Goal: Task Accomplishment & Management: Use online tool/utility

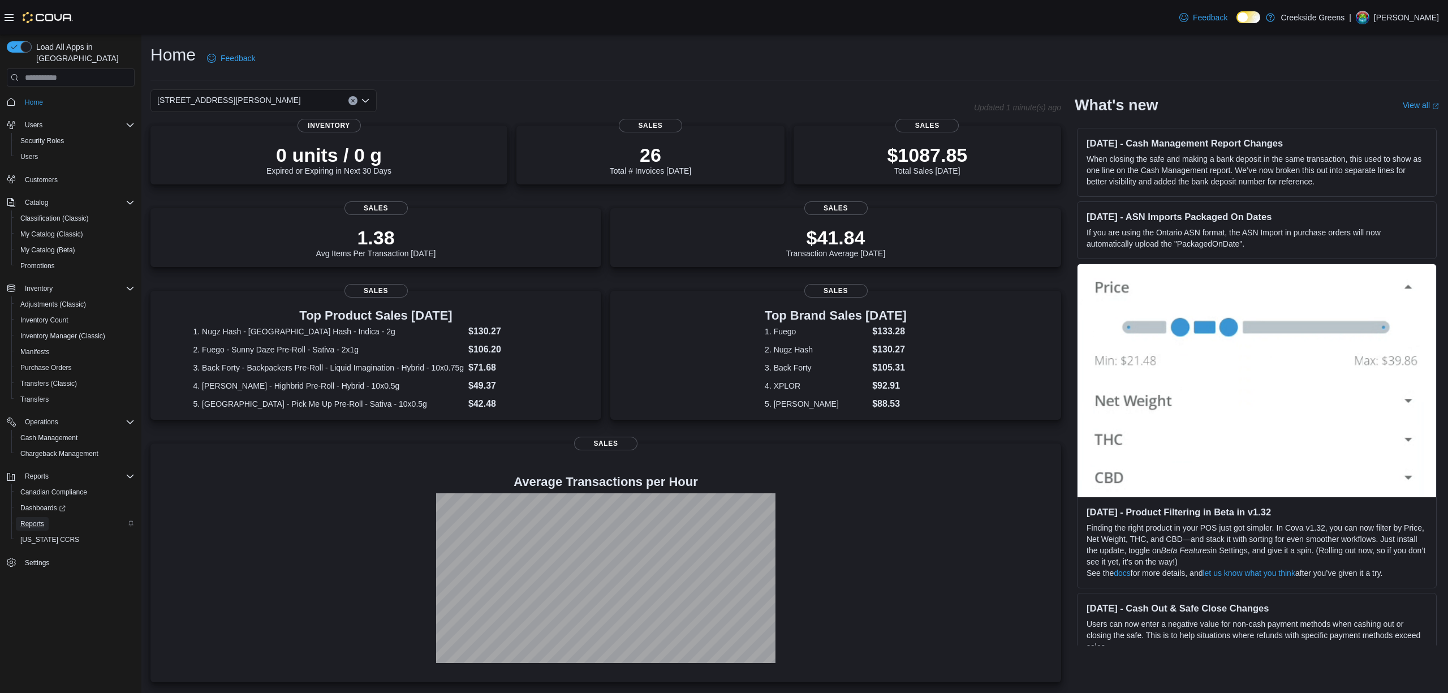
click at [45, 517] on link "Reports" at bounding box center [32, 524] width 33 height 14
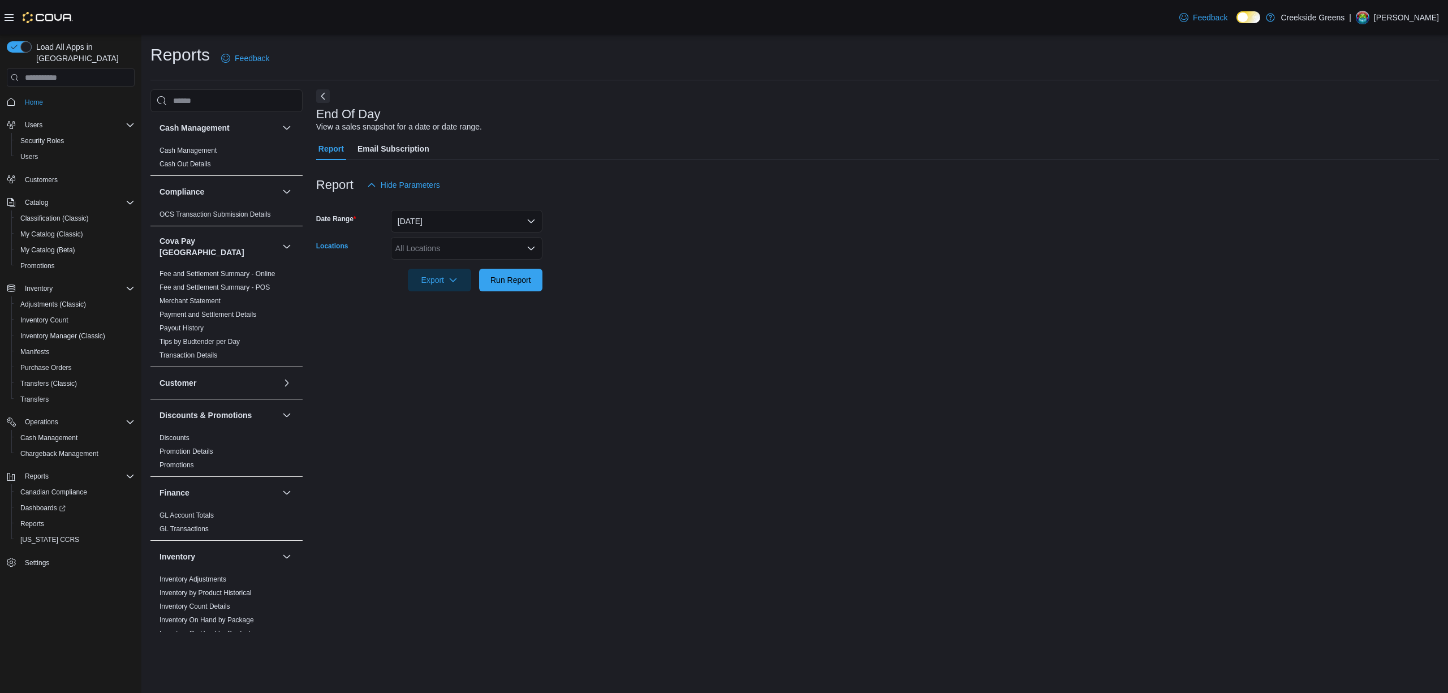
click at [510, 240] on div "All Locations" at bounding box center [467, 248] width 152 height 23
click at [462, 299] on span "[STREET_ADDRESS][PERSON_NAME]" at bounding box center [487, 300] width 144 height 11
click at [417, 338] on div "End Of Day View a sales snapshot for a date or date range. Report Email Subscri…" at bounding box center [877, 360] width 1123 height 542
click at [497, 281] on span "Run Report" at bounding box center [510, 279] width 41 height 11
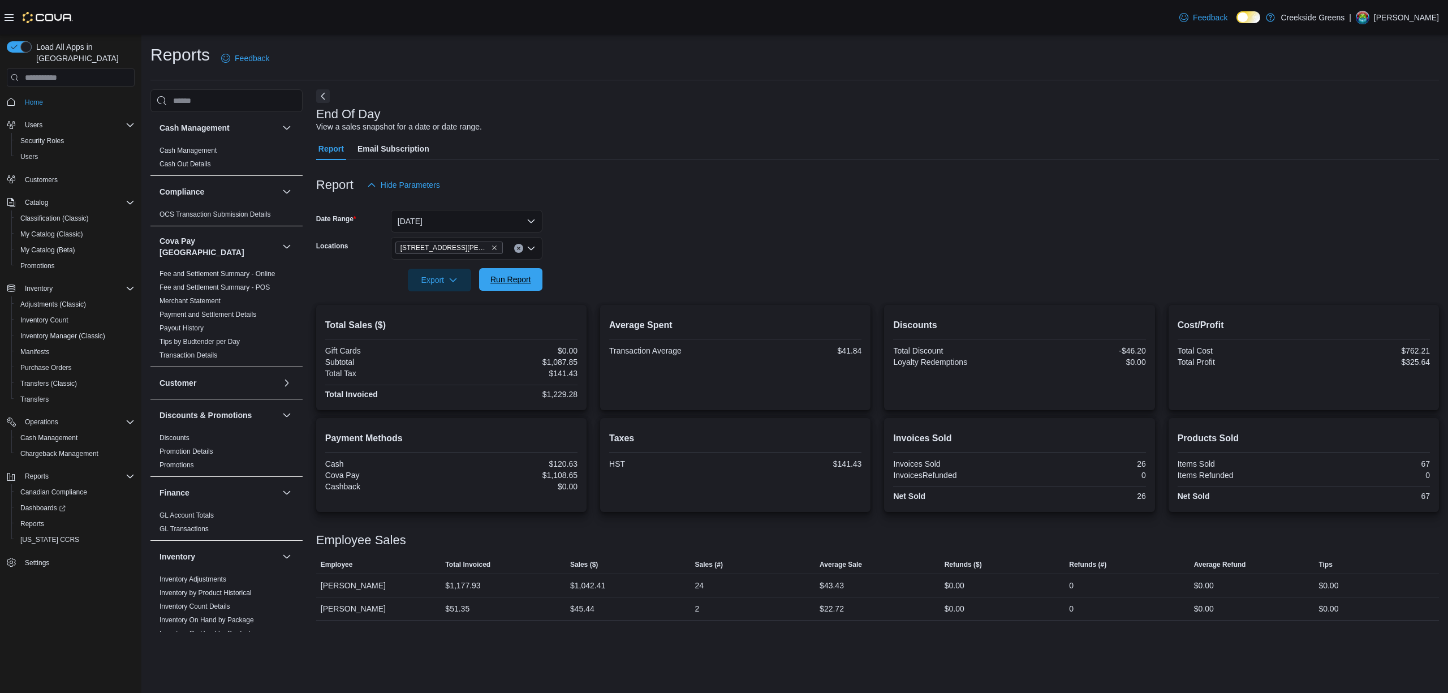
click at [512, 279] on span "Run Report" at bounding box center [510, 279] width 41 height 11
click at [483, 225] on button "[DATE]" at bounding box center [467, 221] width 152 height 23
click at [667, 245] on form "Date Range [DATE] Locations [STREET_ADDRESS][PERSON_NAME] Export Run Report" at bounding box center [877, 243] width 1123 height 95
click at [521, 249] on button "Clear input" at bounding box center [518, 248] width 9 height 9
click at [458, 286] on span "[STREET_ADDRESS]" at bounding box center [454, 283] width 78 height 11
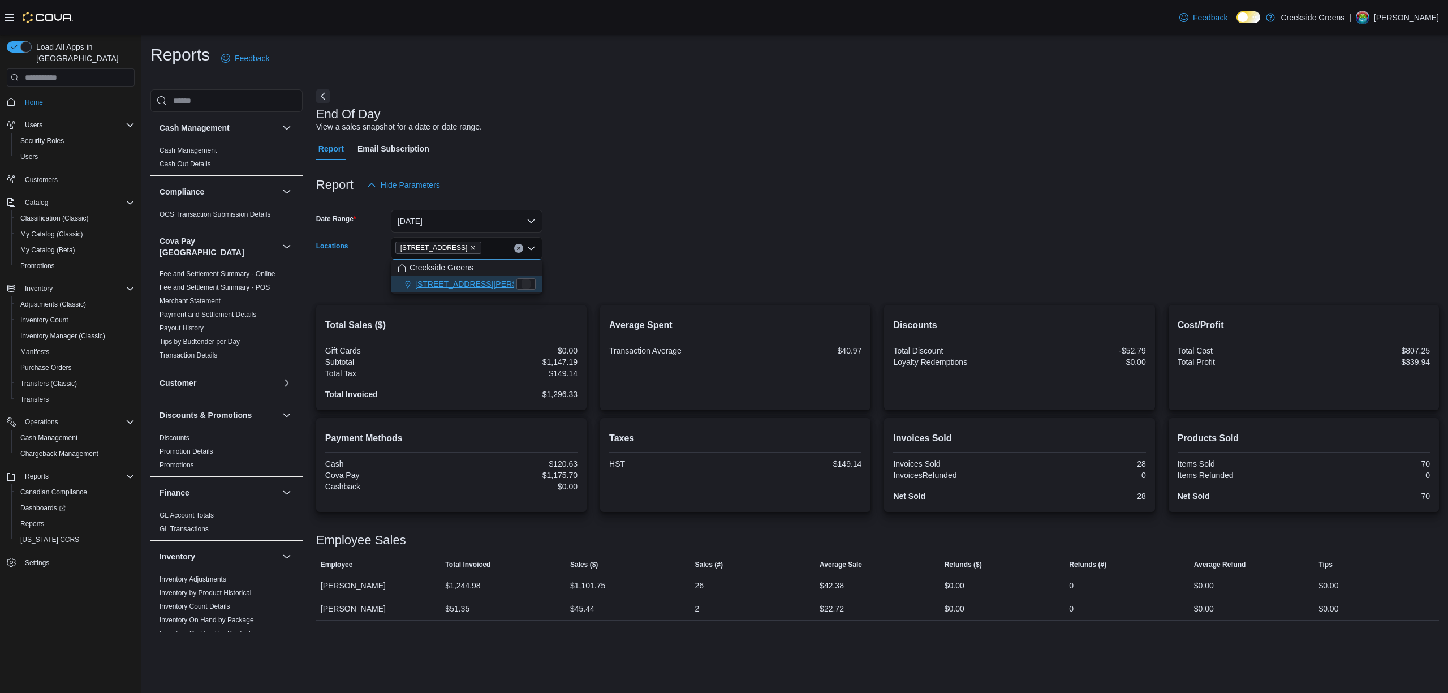
click at [644, 263] on div at bounding box center [877, 264] width 1123 height 9
click at [532, 273] on span "Run Report" at bounding box center [511, 279] width 50 height 23
click at [320, 94] on button "Next" at bounding box center [323, 96] width 14 height 14
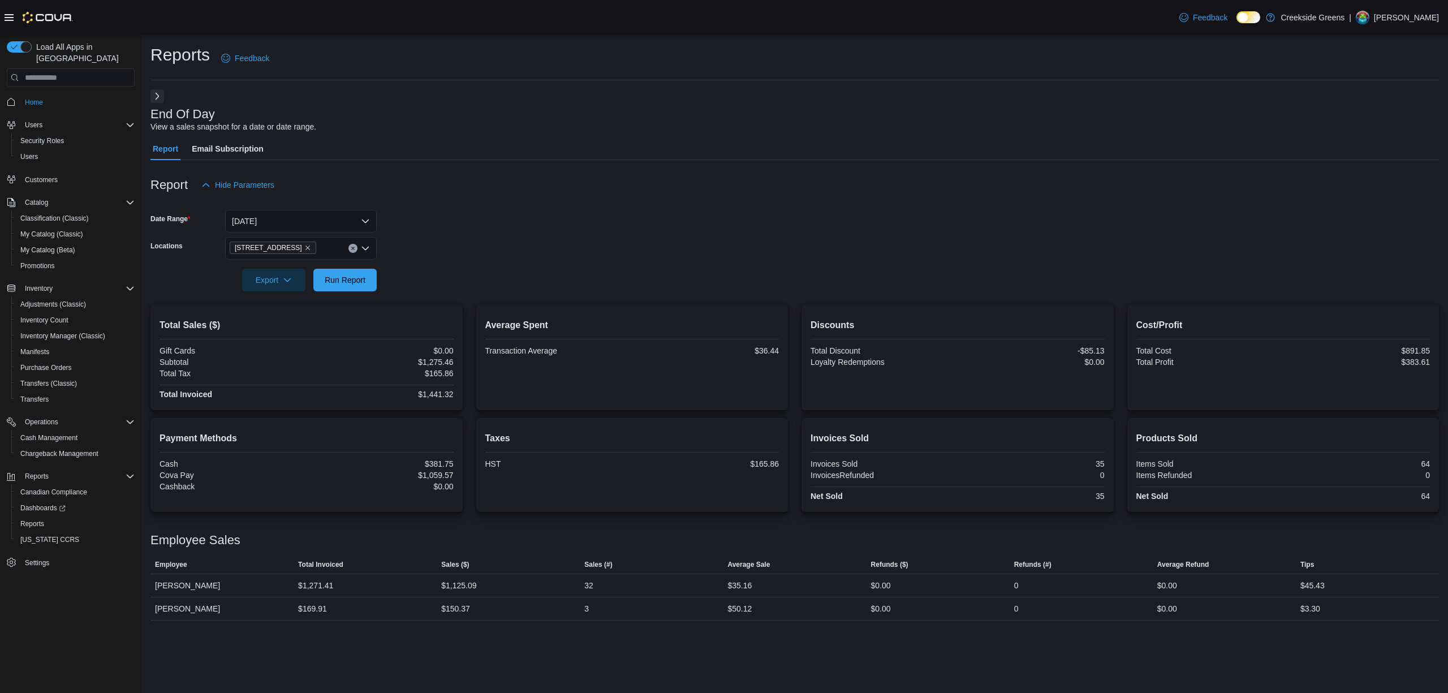
click at [9, 23] on div at bounding box center [39, 17] width 68 height 11
click at [3, 14] on div "Feedback Dark Mode Creekside Greens | [PERSON_NAME]" at bounding box center [724, 17] width 1448 height 35
click at [7, 14] on icon at bounding box center [9, 17] width 9 height 7
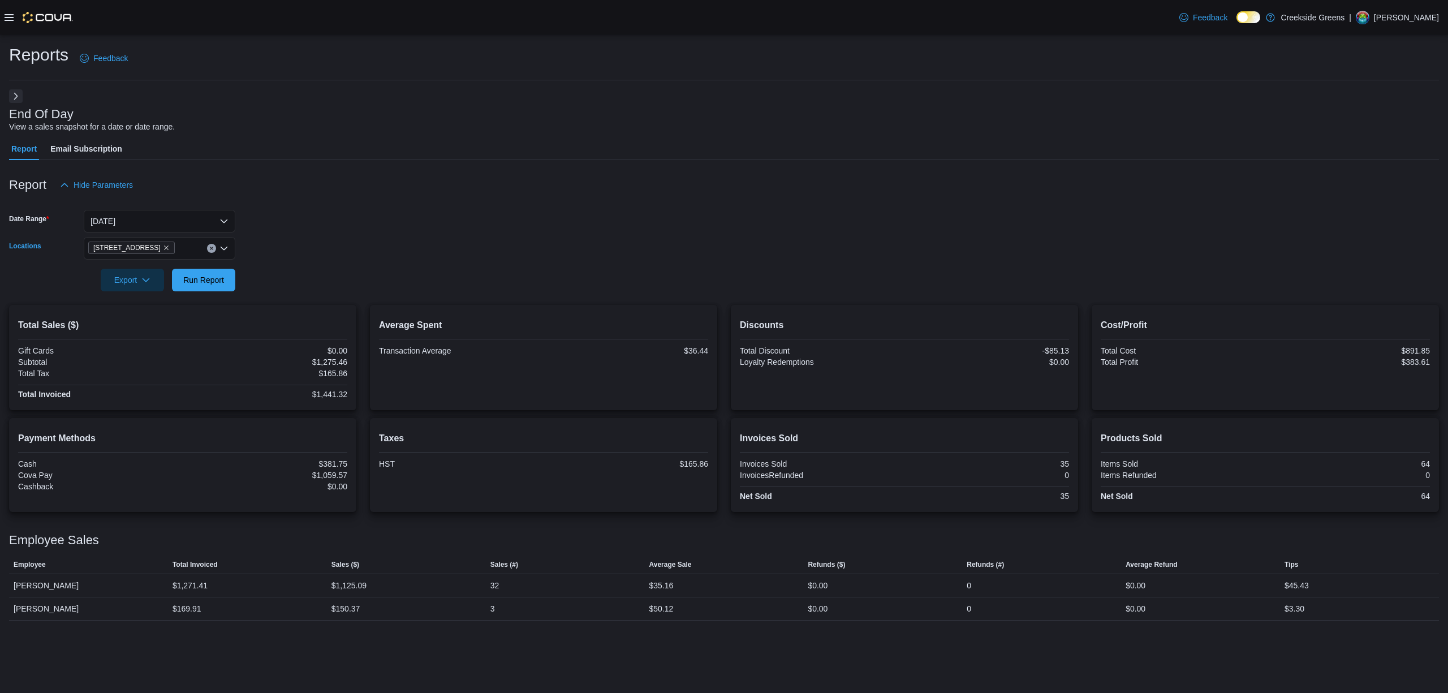
click at [184, 247] on div "[STREET_ADDRESS]" at bounding box center [160, 248] width 152 height 23
click at [143, 279] on span "[STREET_ADDRESS][PERSON_NAME]" at bounding box center [180, 283] width 144 height 11
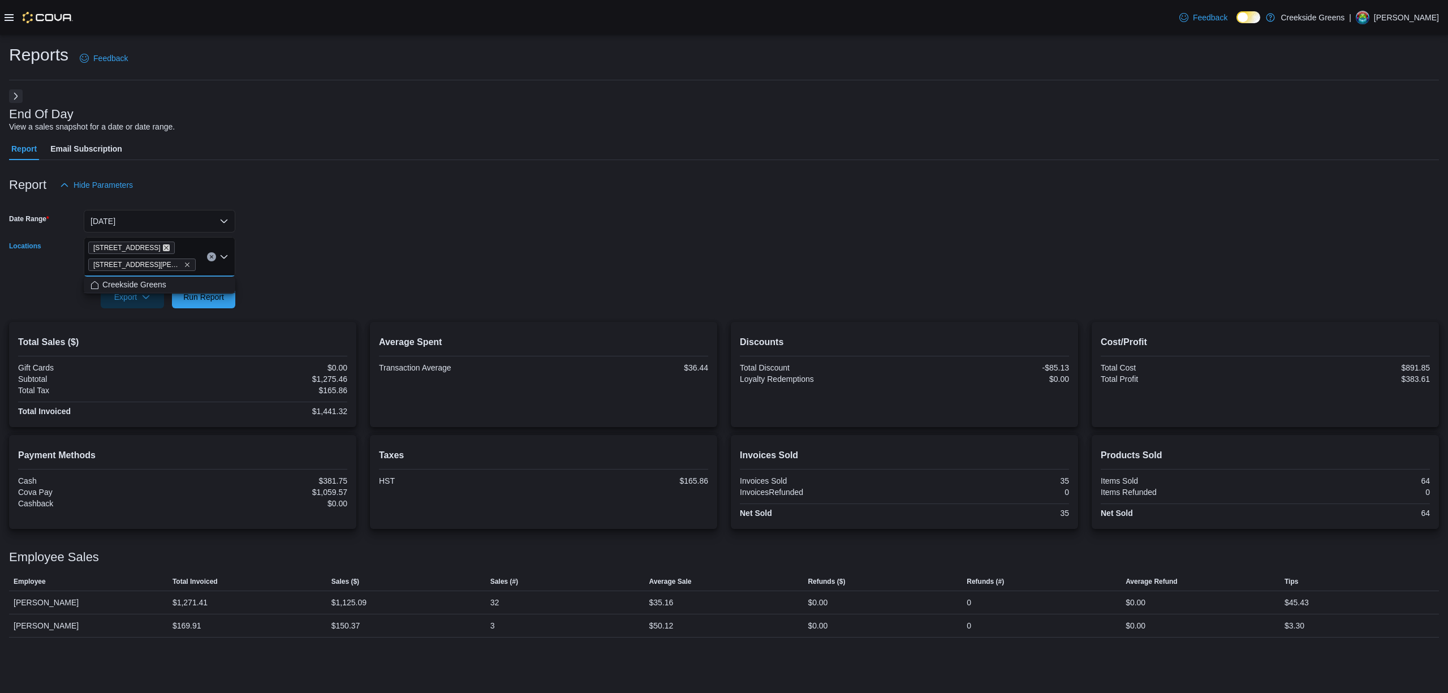
click at [163, 245] on icon "Remove 1192 Bank Street from selection in this group" at bounding box center [166, 247] width 7 height 7
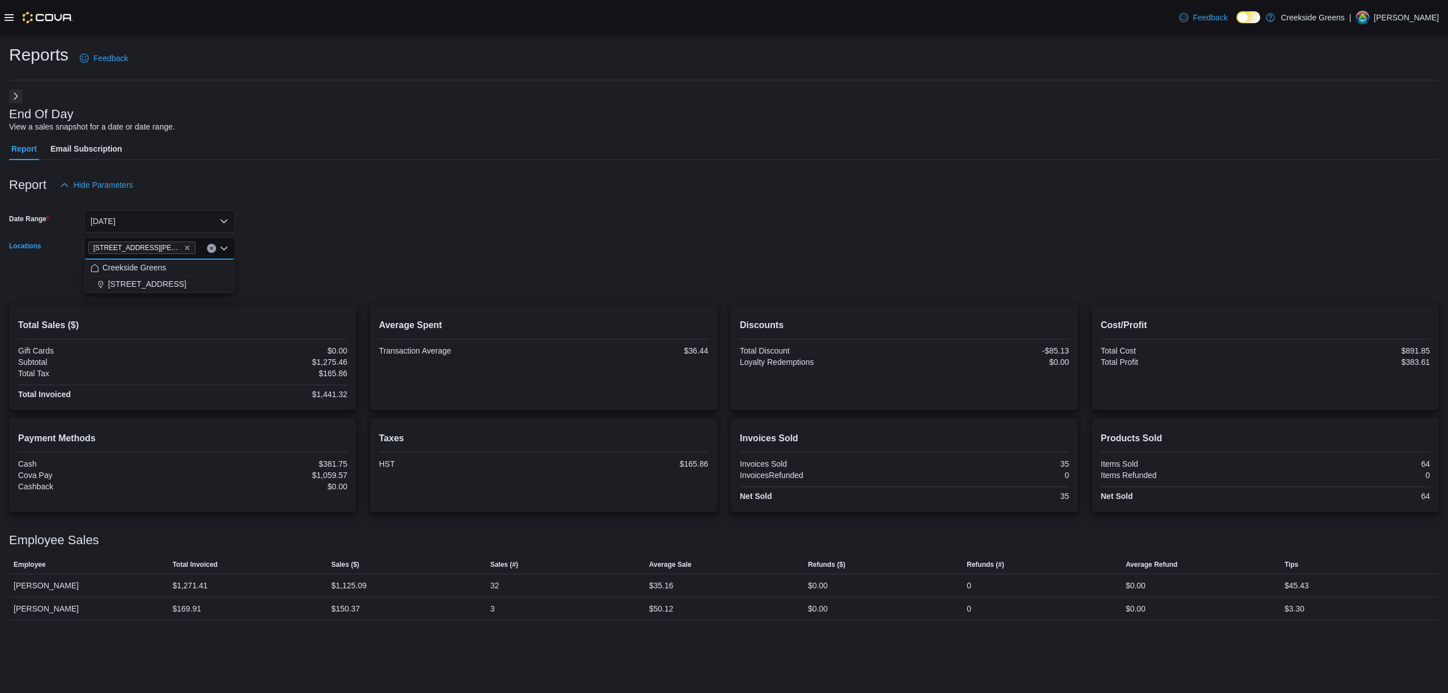
click at [442, 234] on form "Date Range [DATE] Locations [STREET_ADDRESS][PERSON_NAME] Combo box. Selected. …" at bounding box center [724, 243] width 1430 height 95
click at [216, 279] on span "Run Report" at bounding box center [203, 279] width 41 height 11
click at [154, 240] on div "[STREET_ADDRESS][PERSON_NAME]" at bounding box center [160, 248] width 152 height 23
click at [184, 244] on icon "Remove 19 Reuben Crescent from selection in this group" at bounding box center [187, 247] width 7 height 7
click at [160, 284] on span "[STREET_ADDRESS]" at bounding box center [147, 283] width 78 height 11
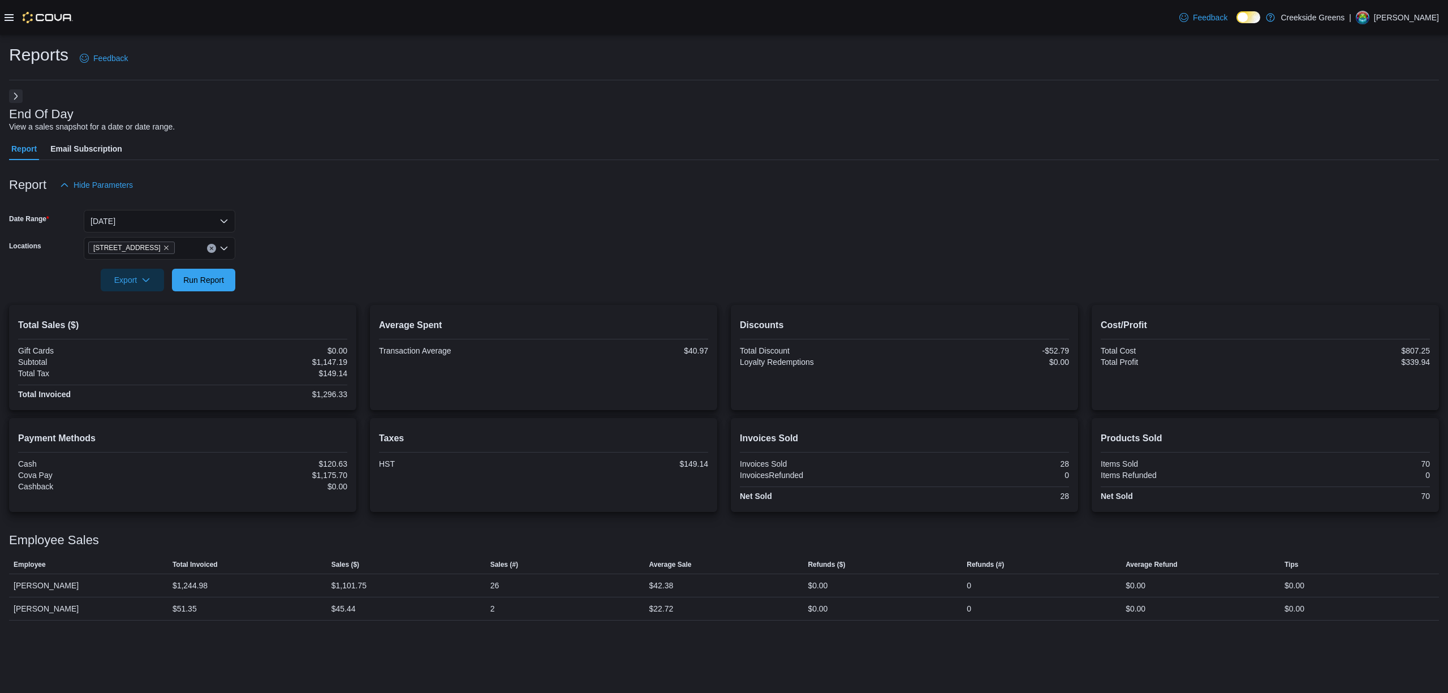
click at [367, 256] on form "Date Range [DATE] Locations [STREET_ADDRESS] Export Run Report" at bounding box center [724, 243] width 1430 height 95
click at [227, 277] on span "Run Report" at bounding box center [204, 279] width 50 height 23
click at [163, 247] on icon "Remove 1192 Bank Street from selection in this group" at bounding box center [166, 247] width 7 height 7
click at [145, 300] on span "[STREET_ADDRESS][PERSON_NAME]" at bounding box center [180, 300] width 144 height 11
click at [292, 266] on div at bounding box center [724, 264] width 1430 height 9
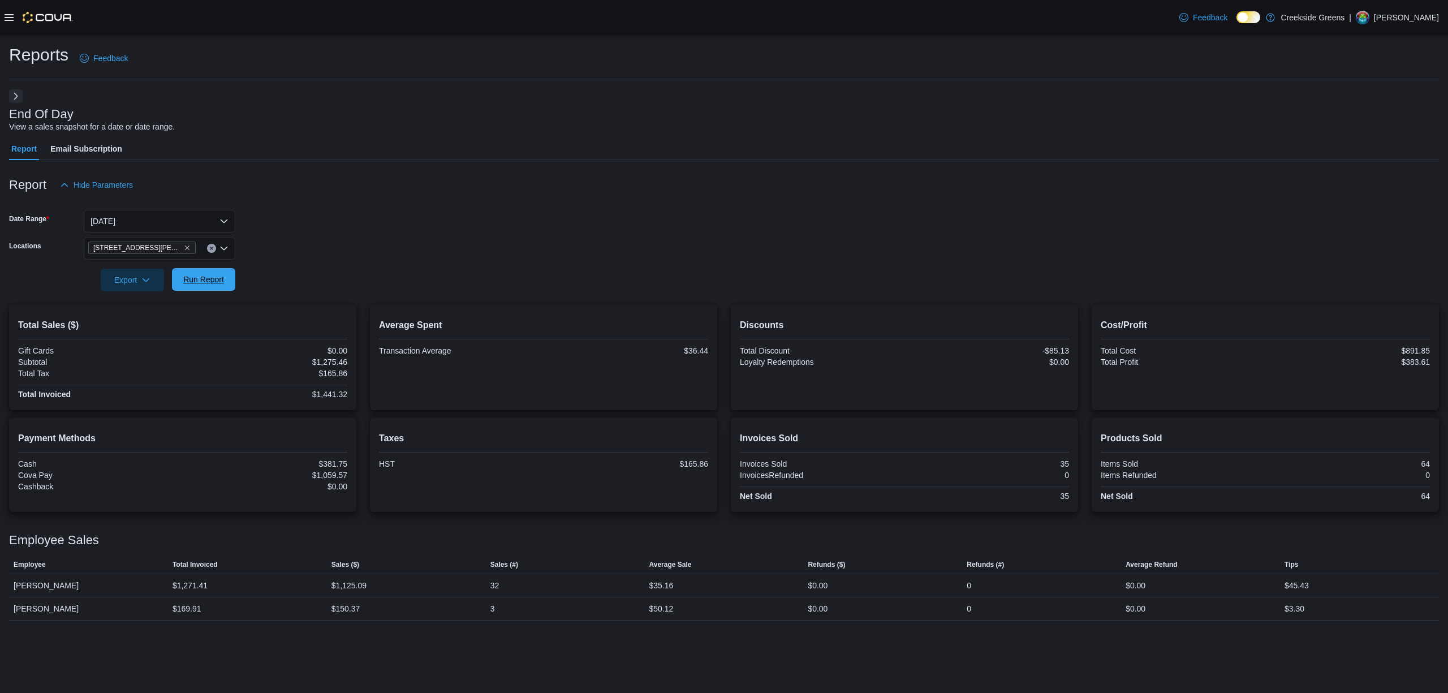
click at [197, 282] on span "Run Report" at bounding box center [203, 279] width 41 height 11
click at [137, 229] on button "[DATE]" at bounding box center [160, 221] width 152 height 23
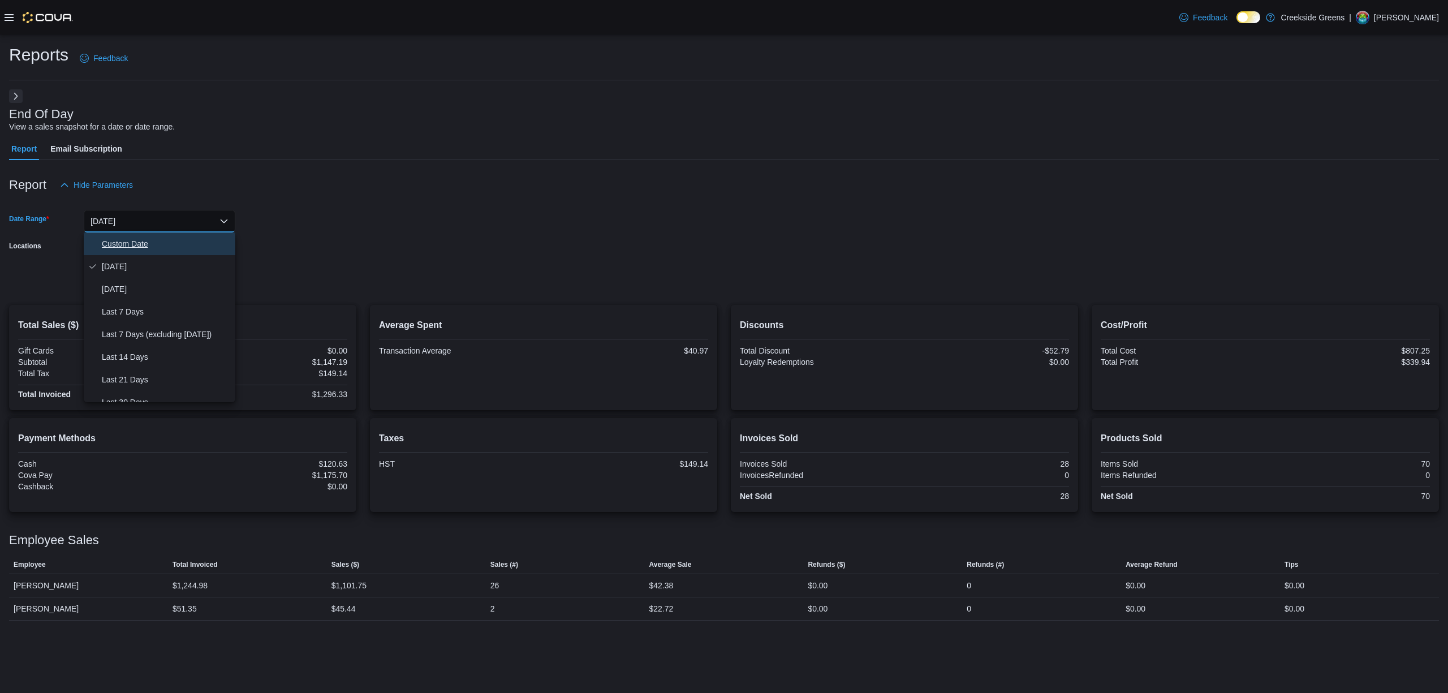
click at [129, 237] on span "Custom Date" at bounding box center [166, 244] width 129 height 14
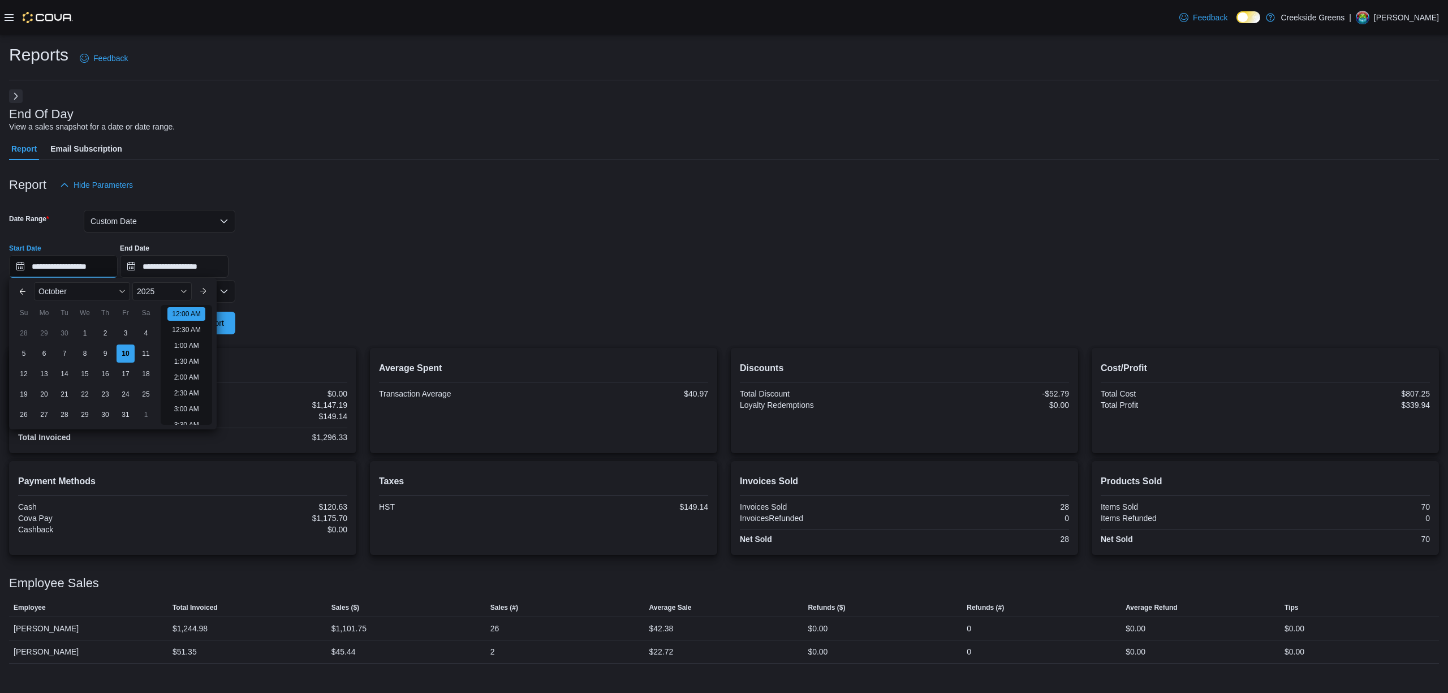
click at [95, 272] on input "**********" at bounding box center [63, 266] width 109 height 23
click at [44, 353] on div "6" at bounding box center [44, 354] width 20 height 20
type input "**********"
drag, startPoint x: 426, startPoint y: 277, endPoint x: 395, endPoint y: 291, distance: 33.9
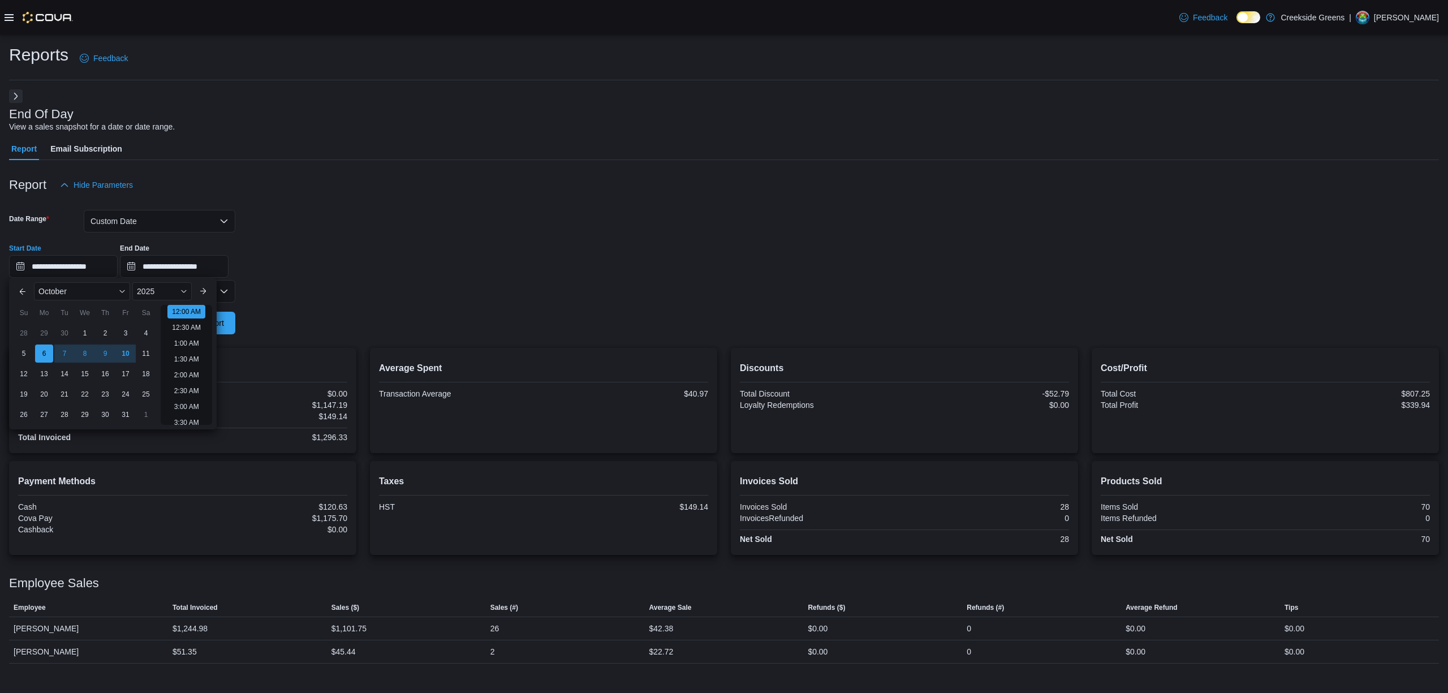
click at [427, 278] on div at bounding box center [724, 279] width 1430 height 2
click at [236, 320] on form "**********" at bounding box center [724, 265] width 1430 height 138
click at [209, 325] on span "Run Report" at bounding box center [203, 322] width 41 height 11
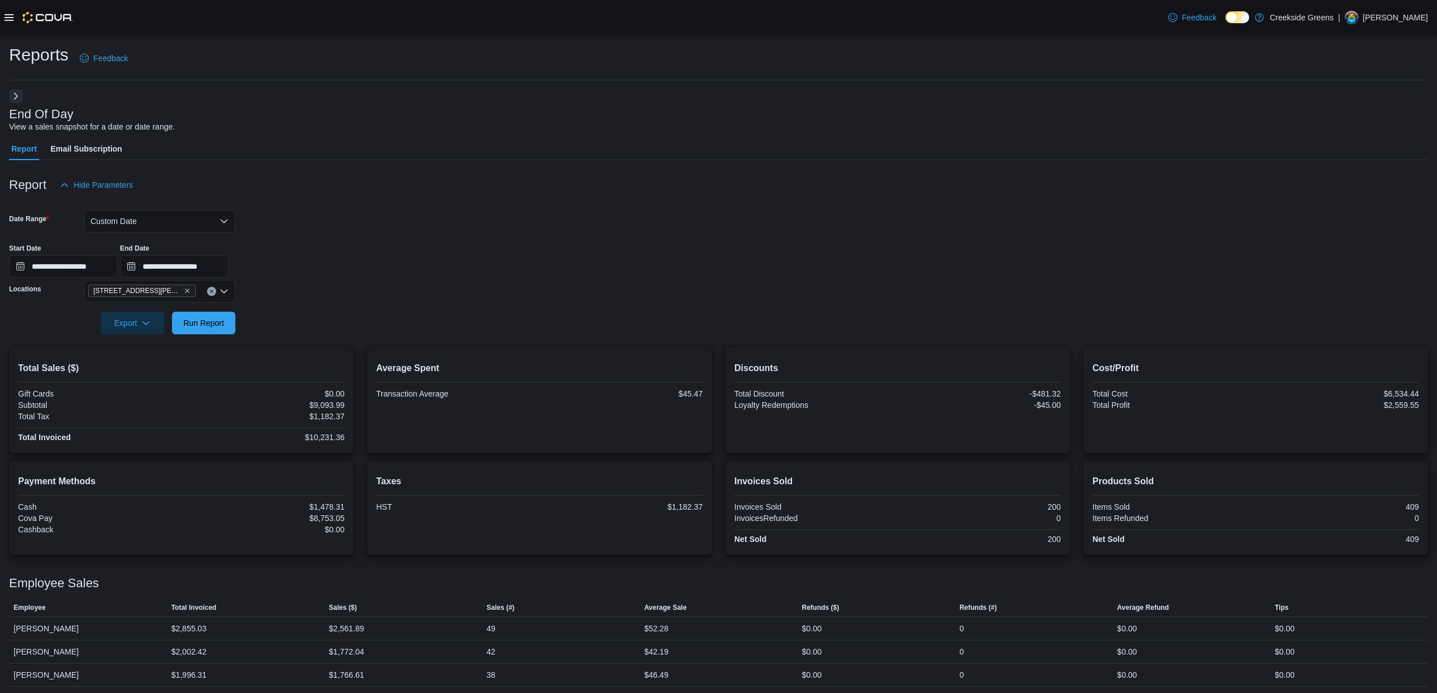
click at [210, 288] on button "Clear input" at bounding box center [211, 291] width 9 height 9
click at [138, 328] on span "[STREET_ADDRESS]" at bounding box center [147, 326] width 78 height 11
drag, startPoint x: 463, startPoint y: 292, endPoint x: 240, endPoint y: 344, distance: 228.3
click at [458, 294] on form "**********" at bounding box center [718, 265] width 1419 height 138
click at [220, 320] on span "Run Report" at bounding box center [203, 322] width 41 height 11
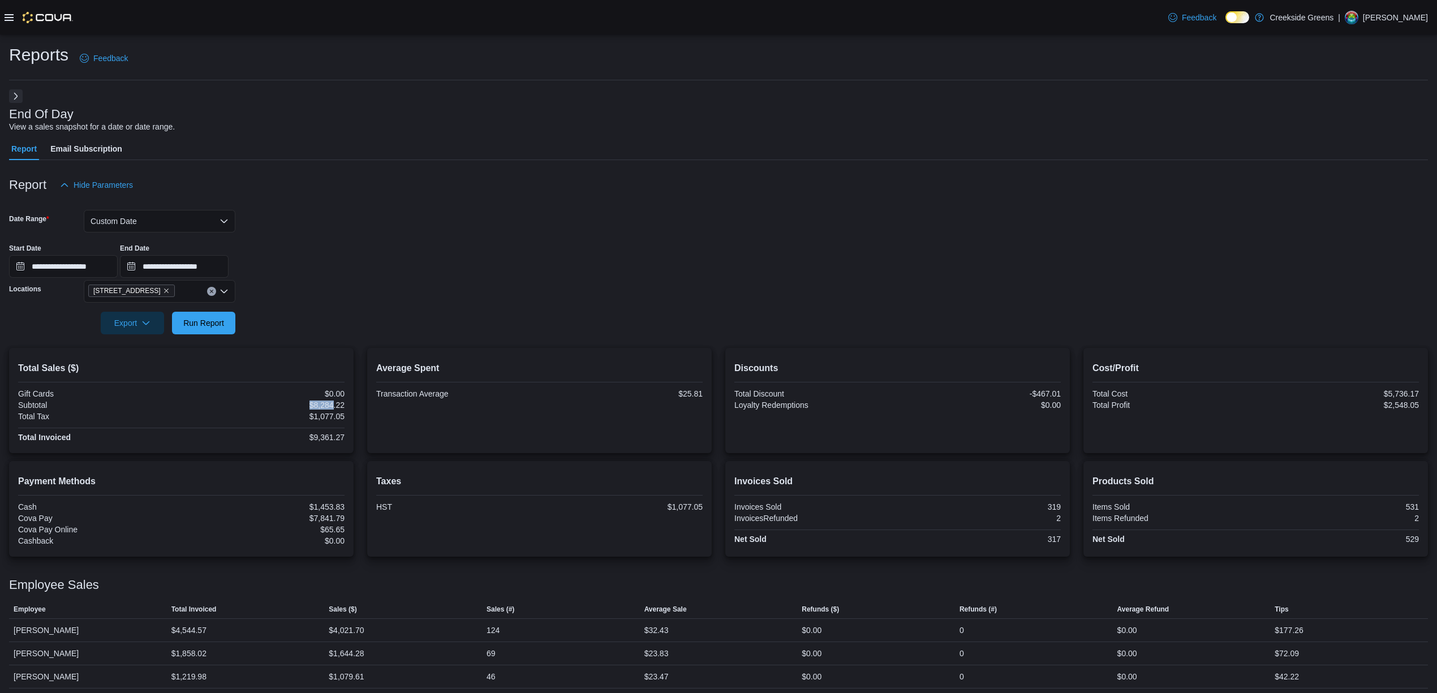
drag, startPoint x: 298, startPoint y: 403, endPoint x: 336, endPoint y: 406, distance: 38.5
click at [336, 406] on div "$8,284.22" at bounding box center [264, 404] width 161 height 9
click at [147, 229] on button "Custom Date" at bounding box center [160, 221] width 152 height 23
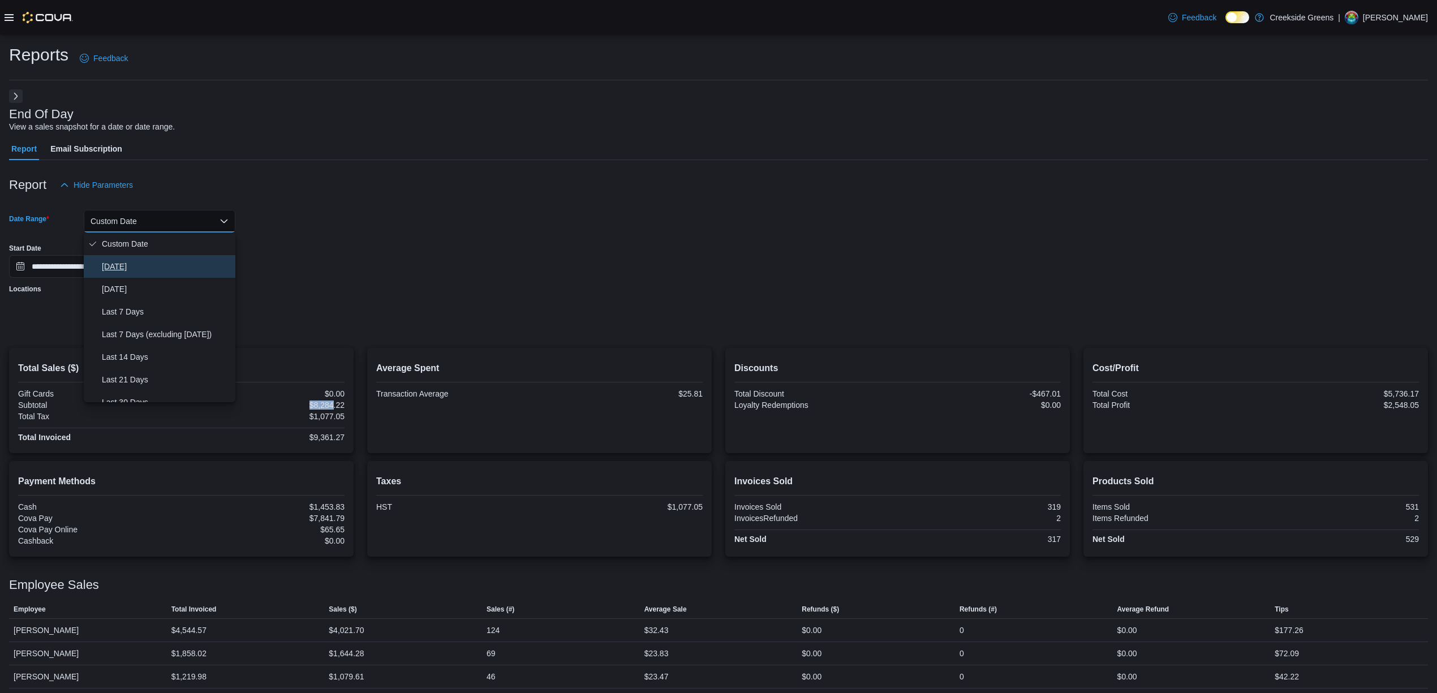
click at [125, 265] on span "[DATE]" at bounding box center [166, 267] width 129 height 14
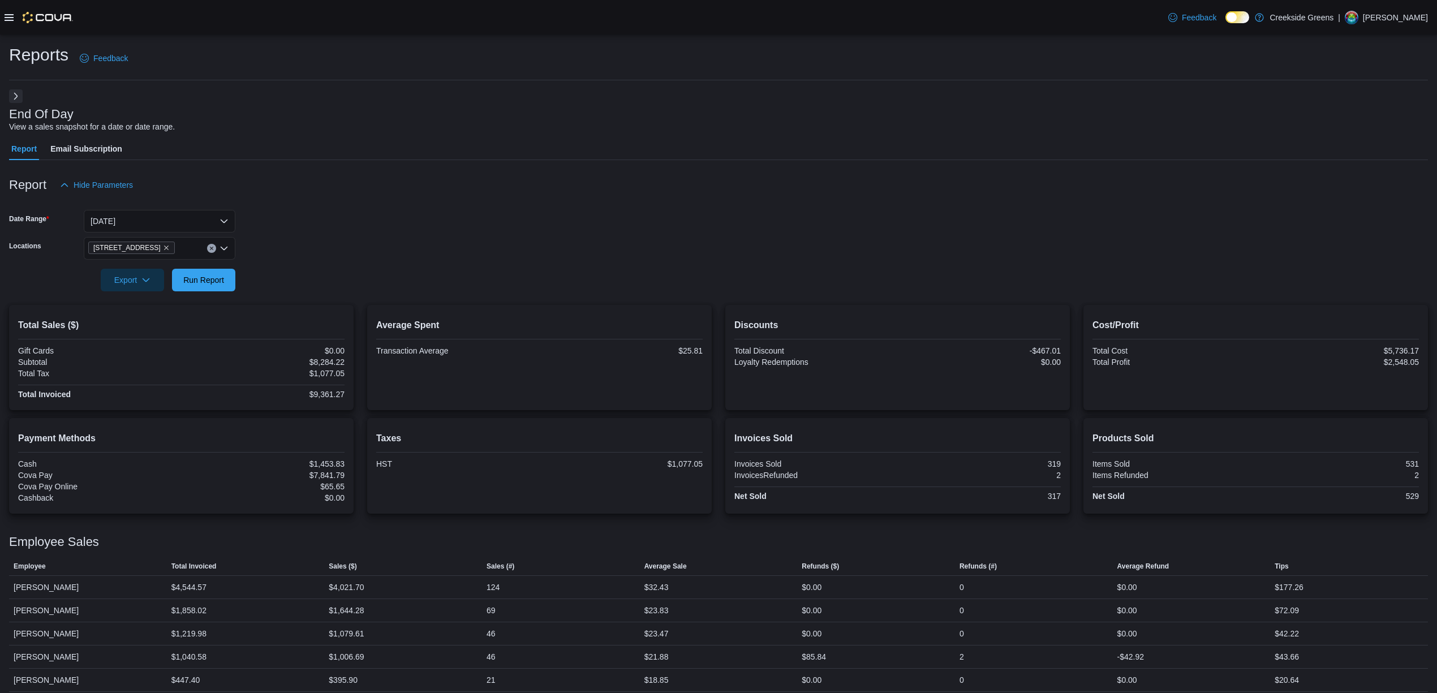
drag, startPoint x: 440, startPoint y: 242, endPoint x: 333, endPoint y: 285, distance: 115.2
click at [438, 243] on form "Date Range [DATE] Locations [STREET_ADDRESS] Export Run Report" at bounding box center [718, 243] width 1419 height 95
click at [207, 248] on button "Clear input" at bounding box center [211, 248] width 9 height 9
click at [139, 301] on span "[STREET_ADDRESS][PERSON_NAME]" at bounding box center [180, 300] width 144 height 11
drag, startPoint x: 417, startPoint y: 274, endPoint x: 192, endPoint y: 274, distance: 224.6
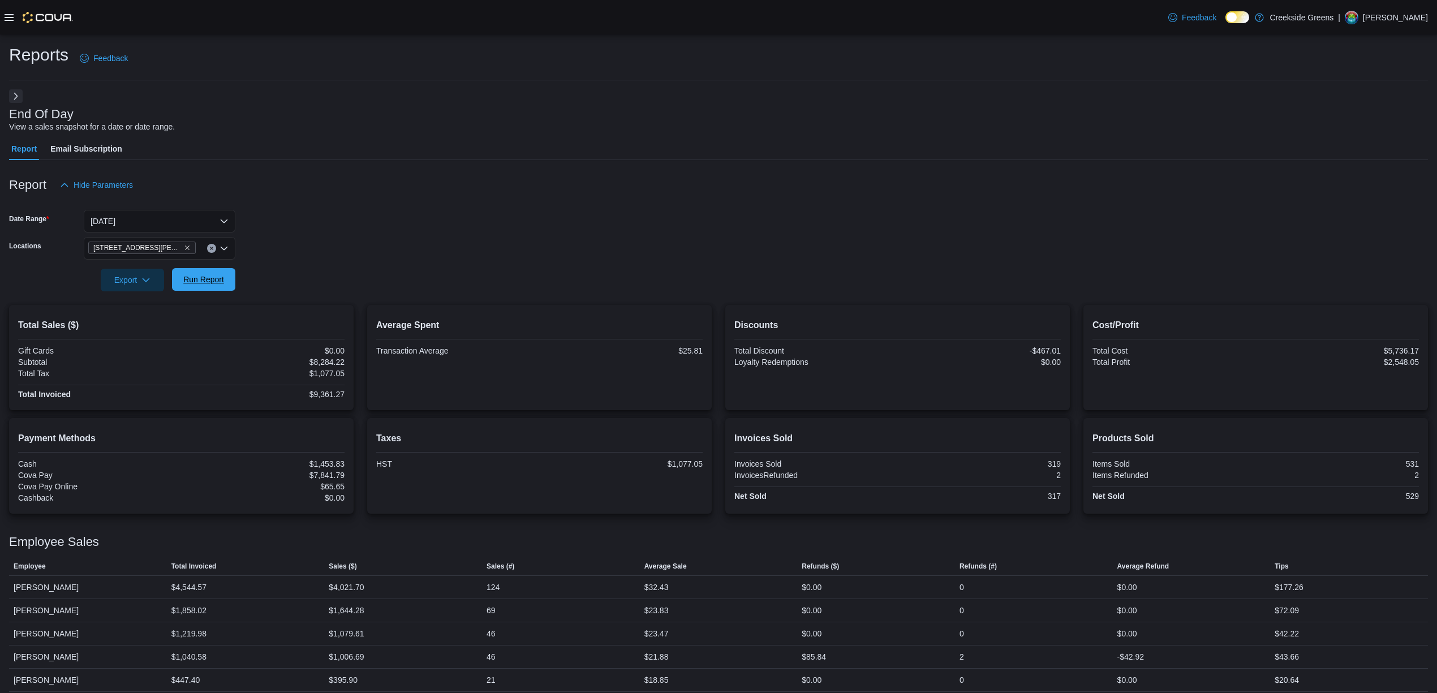
click at [400, 274] on form "Date Range [DATE] Locations [STREET_ADDRESS][PERSON_NAME] Export Run Report" at bounding box center [718, 243] width 1419 height 95
click at [192, 274] on span "Run Report" at bounding box center [204, 279] width 50 height 23
